Goal: Entertainment & Leisure: Browse casually

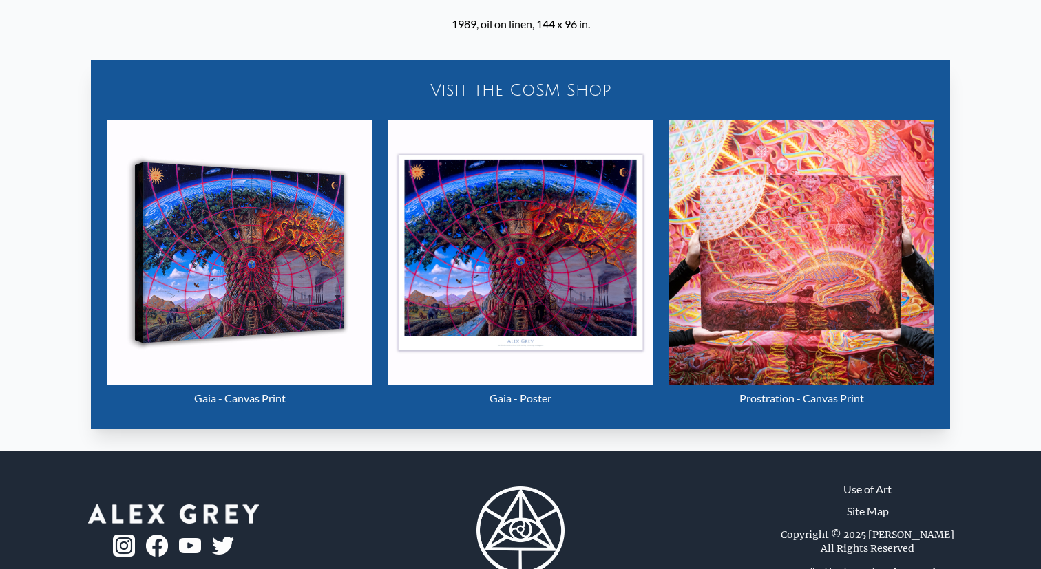
scroll to position [637, 0]
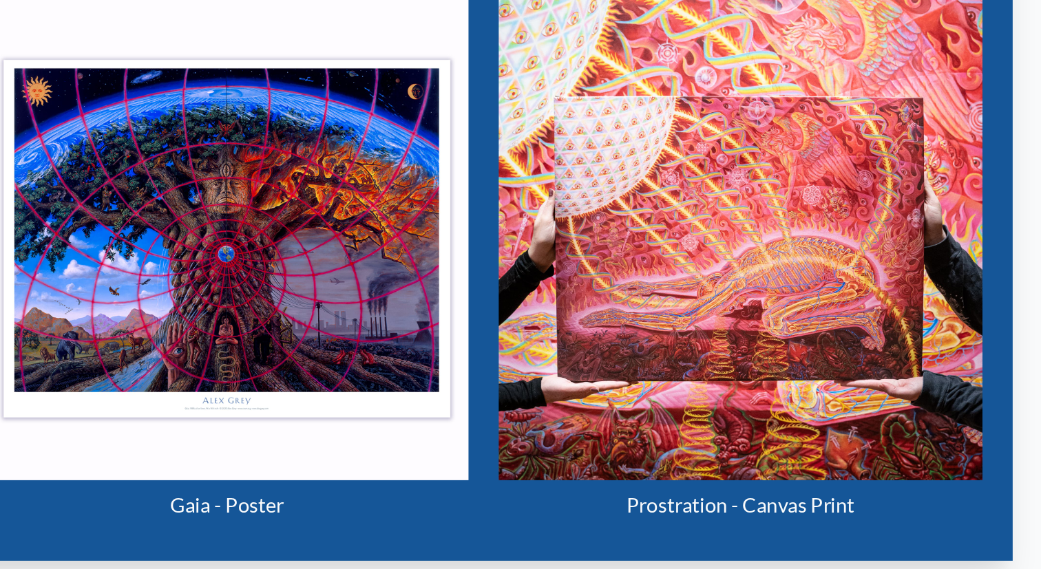
click at [832, 279] on img "15 / 22" at bounding box center [801, 237] width 264 height 264
click at [542, 248] on img "15 / 22" at bounding box center [520, 237] width 264 height 264
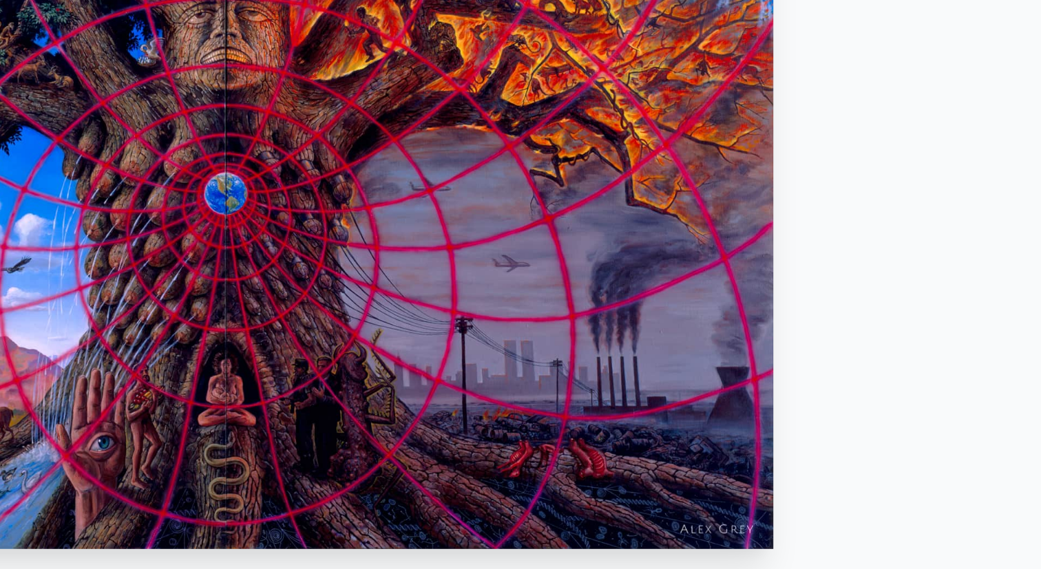
scroll to position [279, 0]
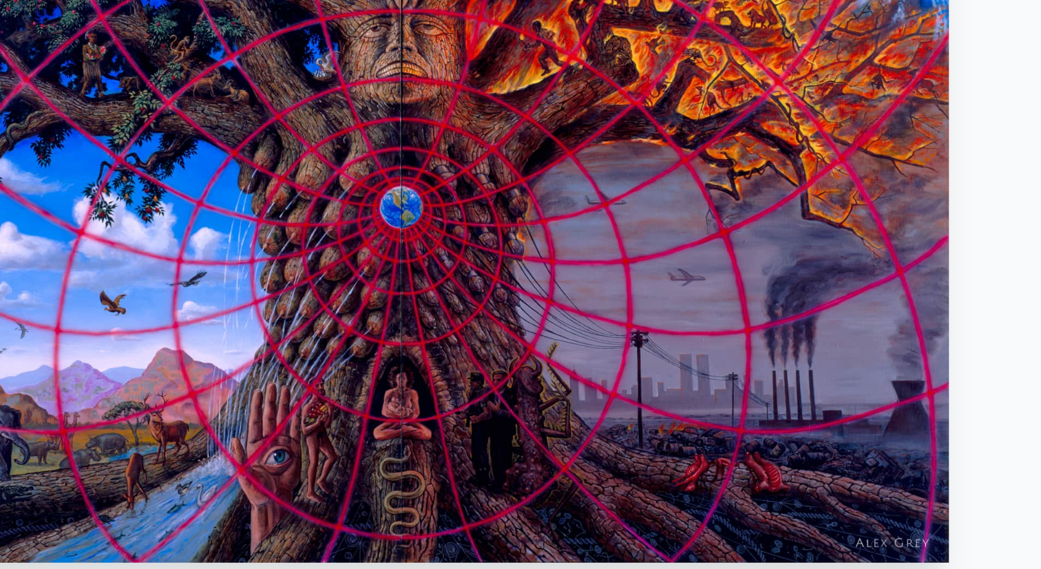
click at [570, 144] on img "15 / 22" at bounding box center [520, 80] width 597 height 456
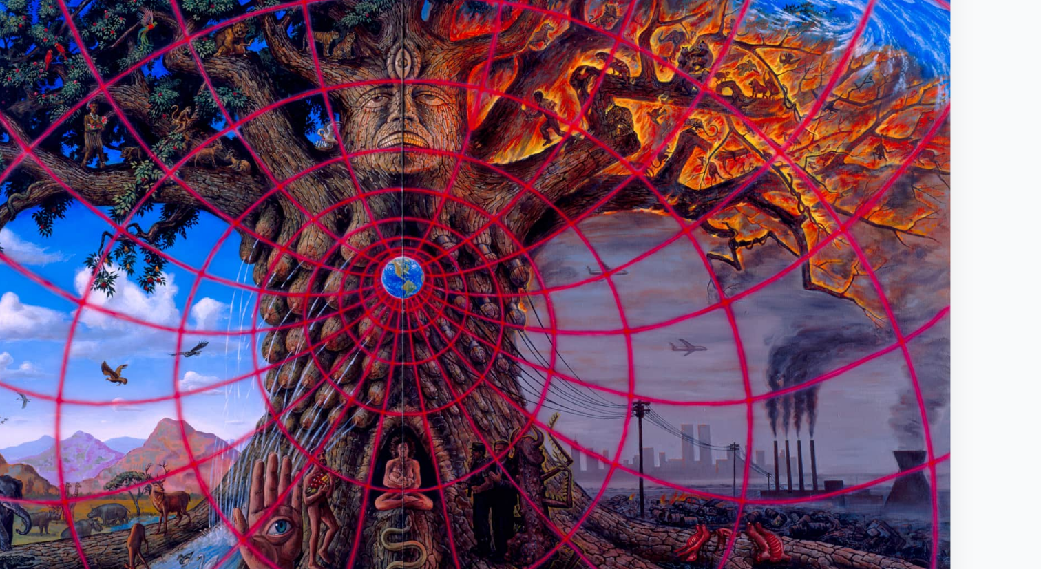
click at [739, 0] on html "Art Writings About" at bounding box center [520, 376] width 1041 height 1232
click at [752, 14] on img "15 / 22" at bounding box center [520, 119] width 597 height 456
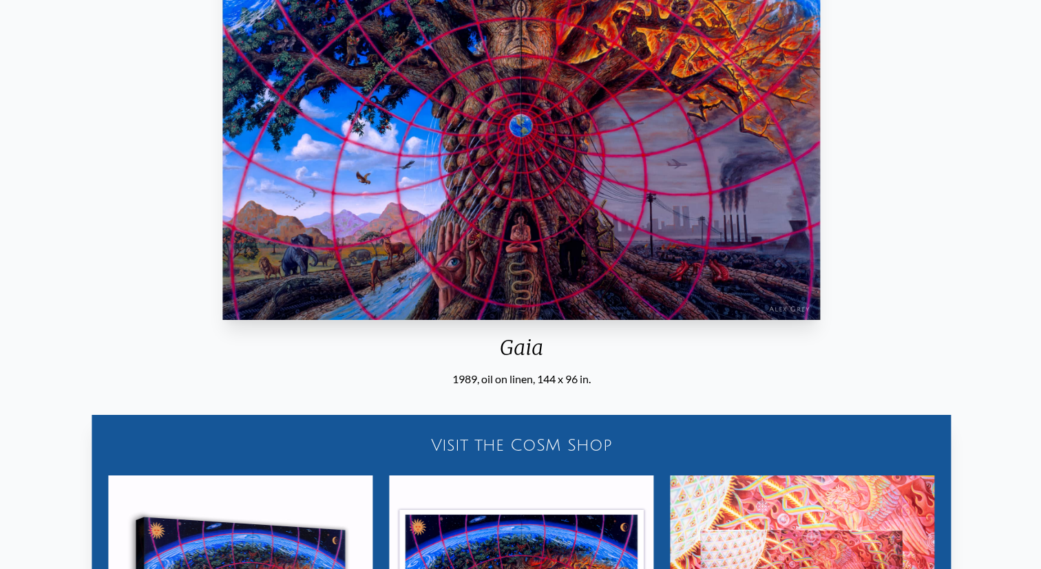
scroll to position [0, 0]
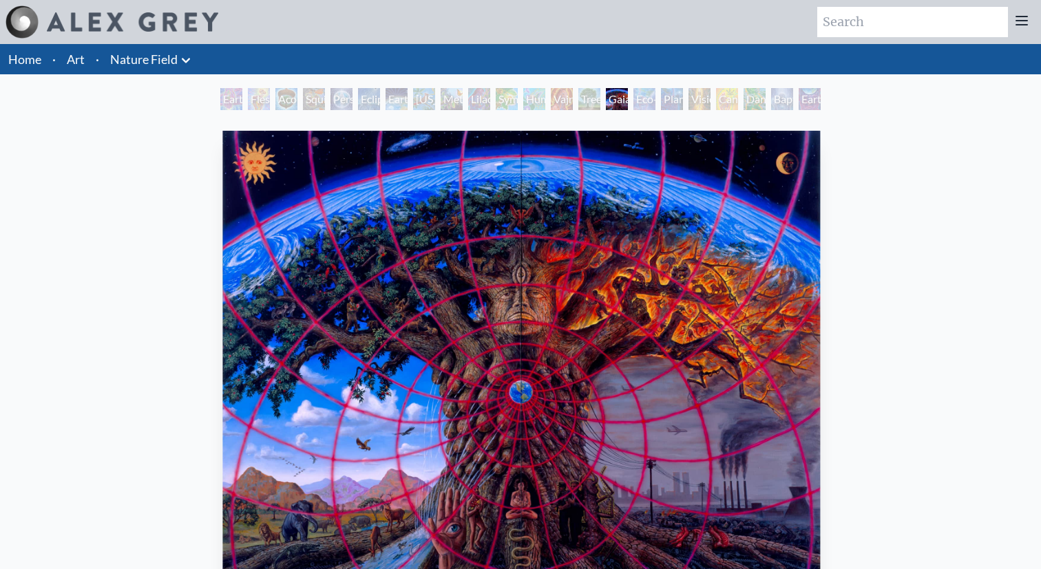
click at [597, 103] on div "Tree & Person" at bounding box center [589, 99] width 22 height 22
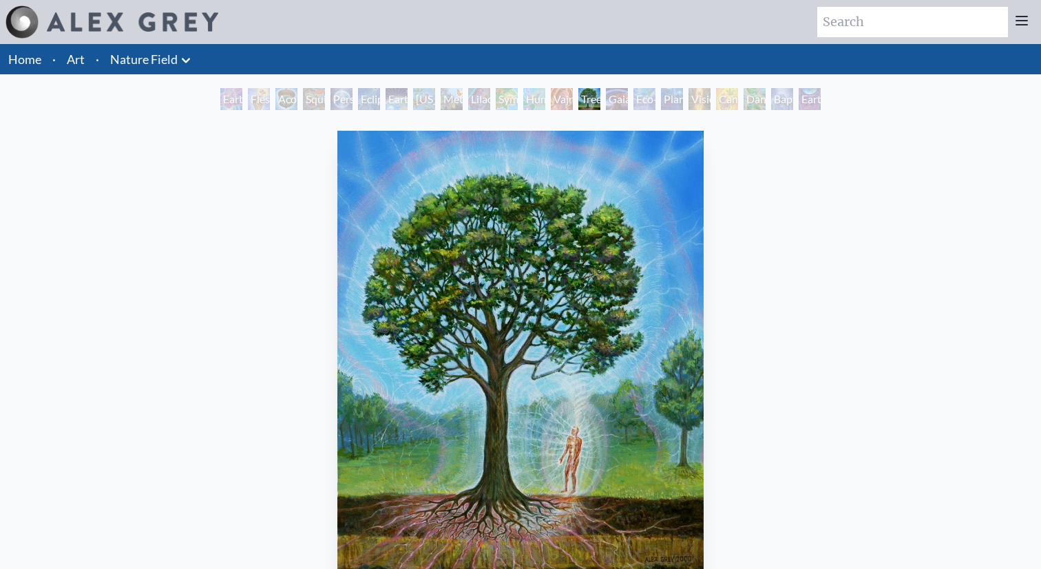
click at [545, 101] on div "Humming Bird" at bounding box center [534, 99] width 22 height 22
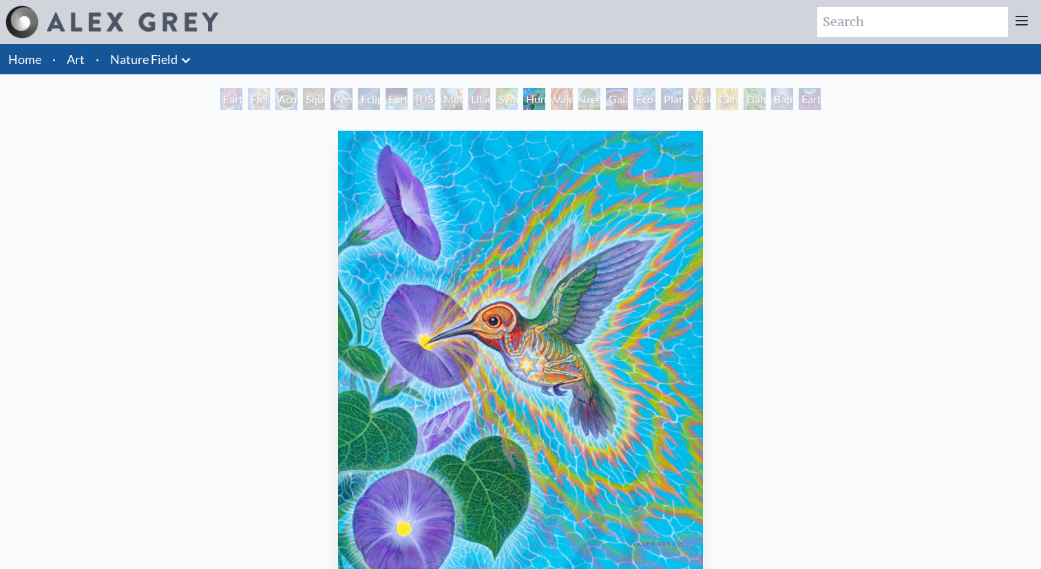
click at [480, 100] on div "Lilacs" at bounding box center [479, 99] width 22 height 22
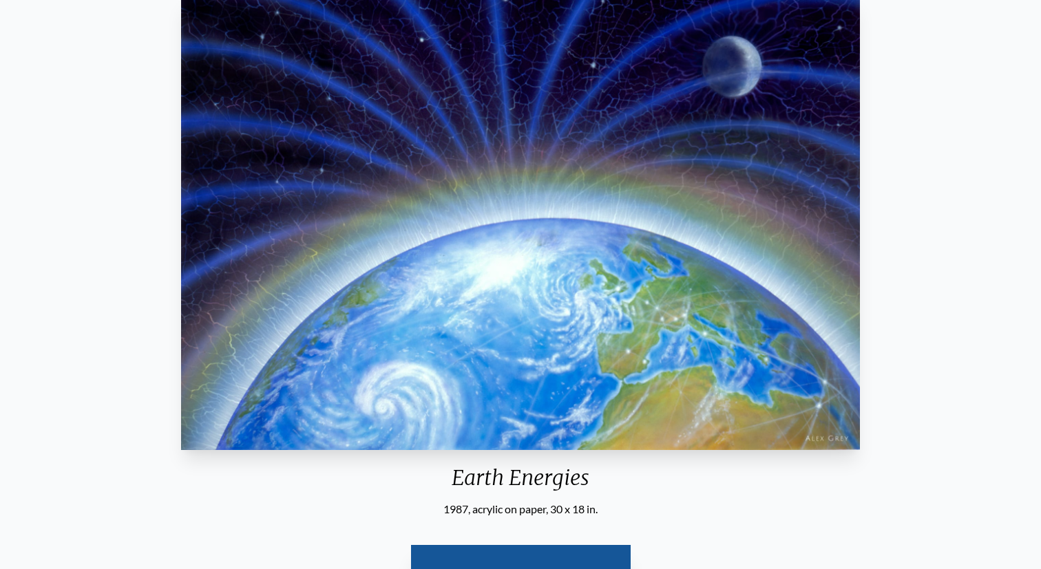
scroll to position [121, 0]
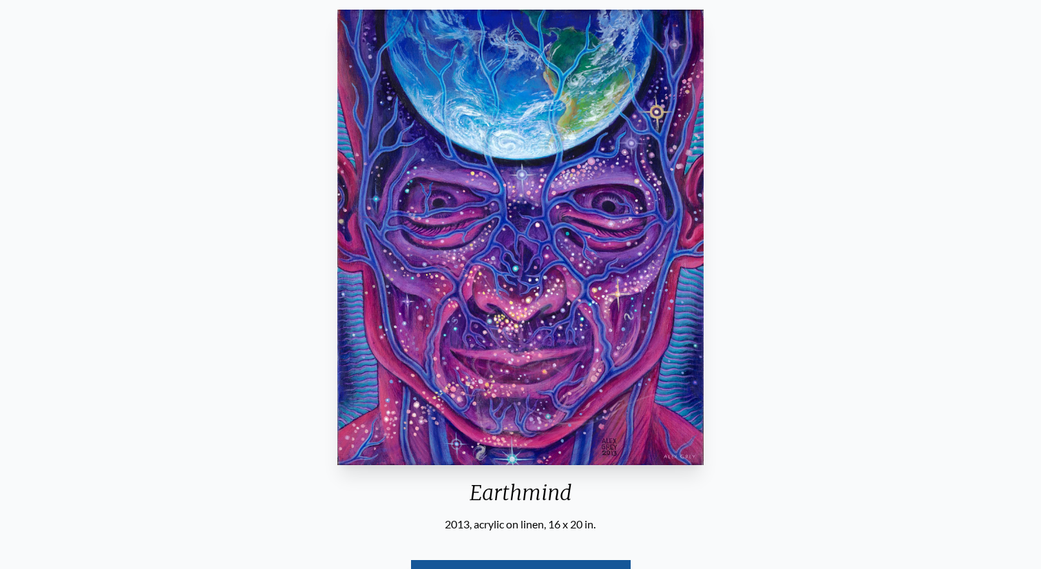
scroll to position [77, 0]
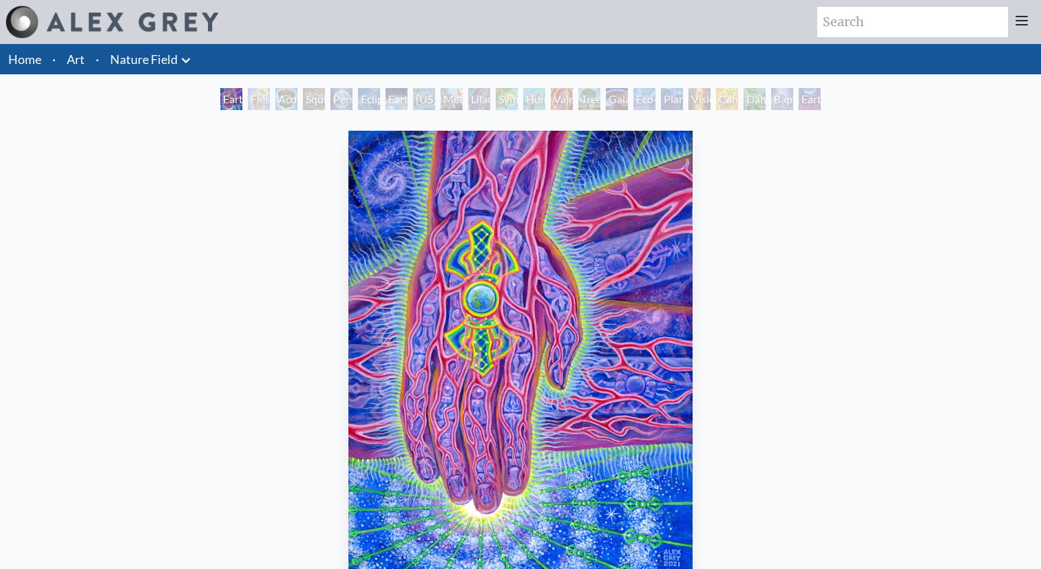
click at [184, 19] on img at bounding box center [132, 21] width 171 height 19
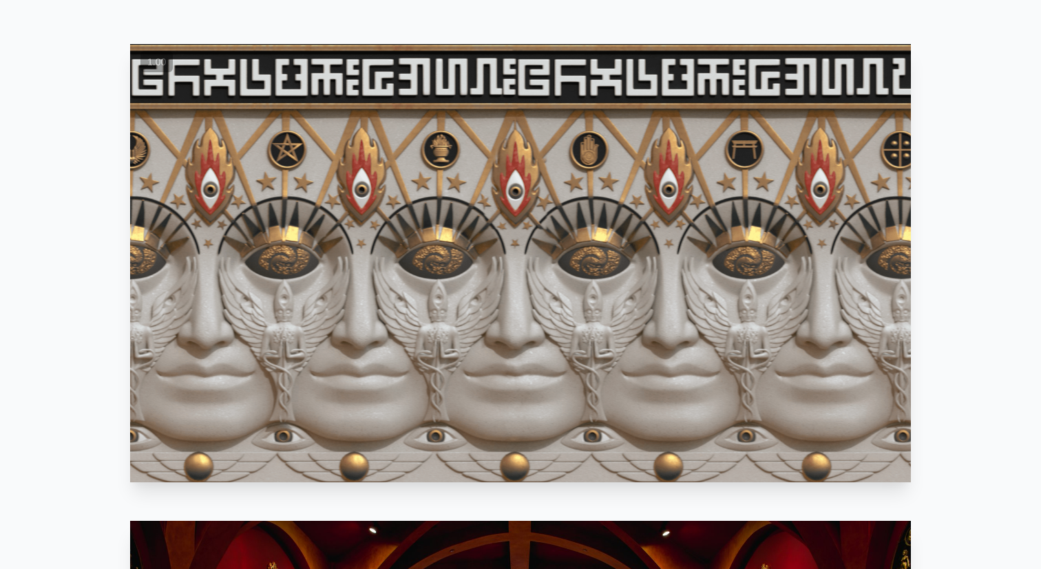
scroll to position [768, 0]
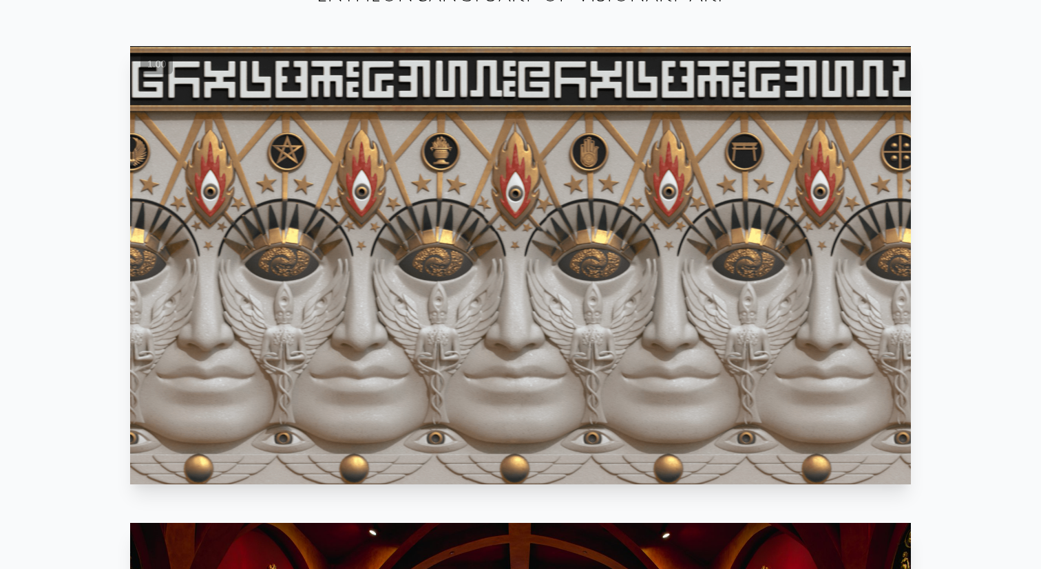
click at [525, 274] on video "Your browser does not support the video tag." at bounding box center [520, 265] width 781 height 438
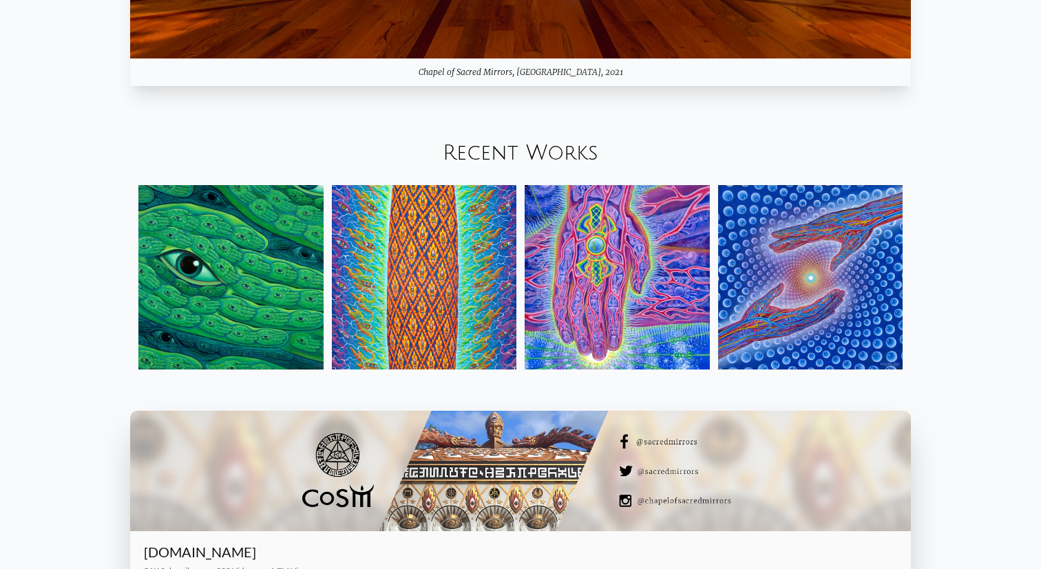
scroll to position [1726, 0]
